Goal: Navigation & Orientation: Find specific page/section

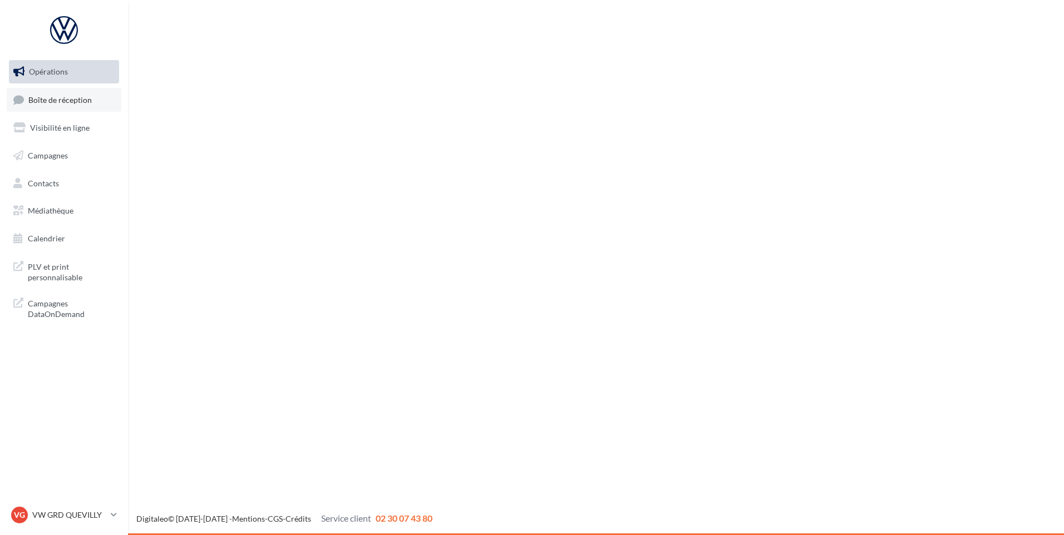
click at [77, 104] on span "Boîte de réception" at bounding box center [59, 99] width 63 height 9
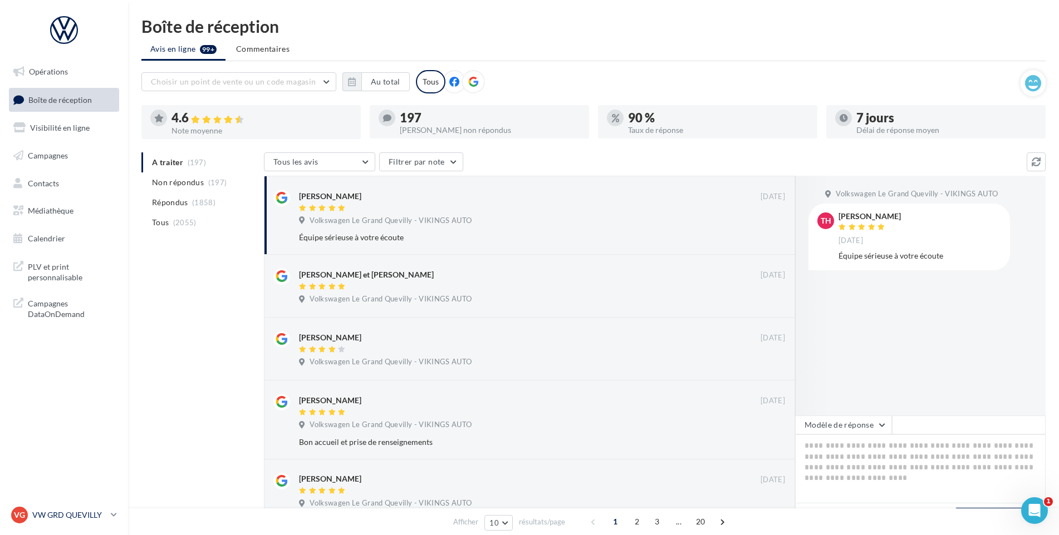
click at [99, 517] on p "VW GRD QUEVILLY" at bounding box center [69, 515] width 74 height 11
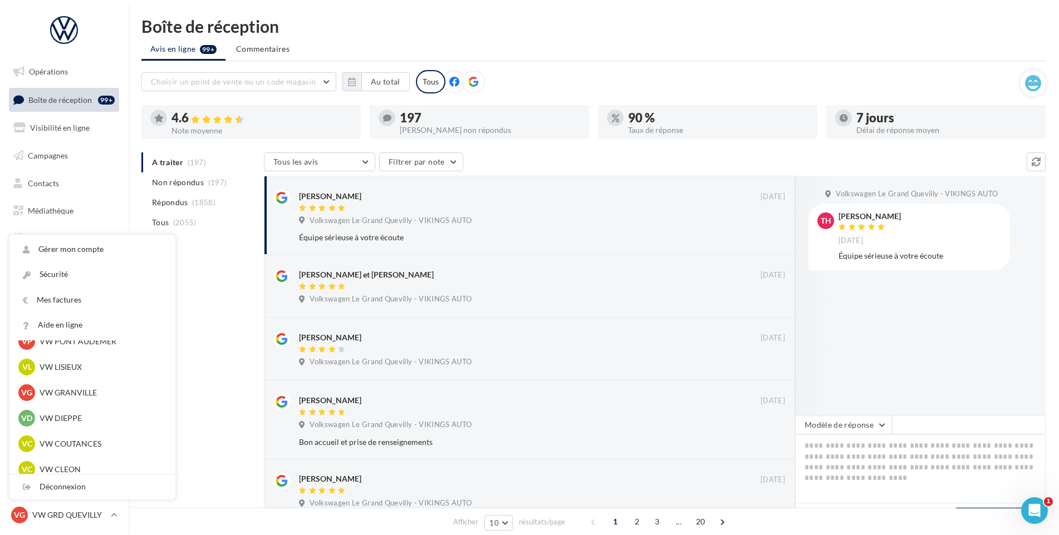
scroll to position [247, 0]
click at [96, 373] on p "VW LISIEUX" at bounding box center [101, 367] width 122 height 11
